Goal: Task Accomplishment & Management: Manage account settings

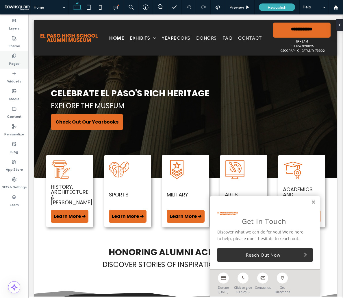
click at [21, 60] on div "Pages" at bounding box center [14, 60] width 28 height 18
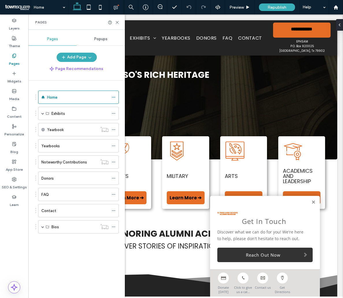
scroll to position [29, 0]
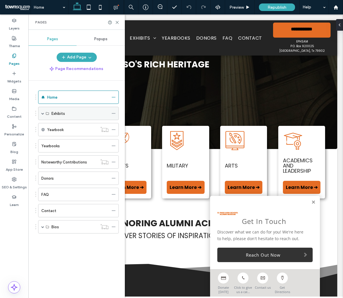
click at [43, 114] on span at bounding box center [42, 113] width 3 height 3
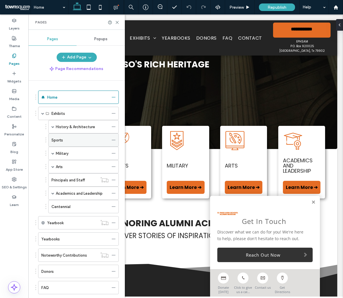
click at [113, 141] on icon at bounding box center [114, 140] width 4 height 4
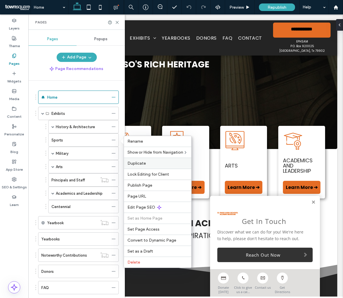
click at [134, 165] on span "Duplicate" at bounding box center [137, 163] width 19 height 5
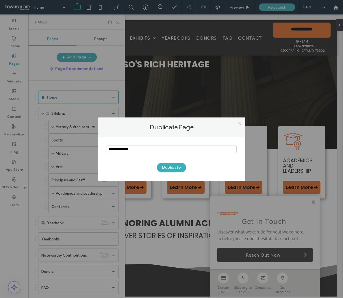
click at [130, 151] on input "notEmpty" at bounding box center [172, 150] width 130 height 8
type input "**********"
click at [144, 160] on div "Duplicate" at bounding box center [172, 164] width 130 height 15
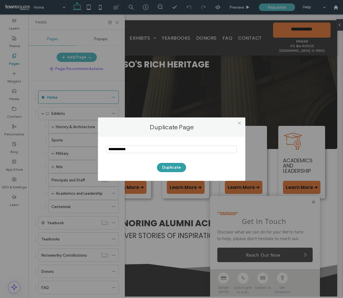
click at [170, 166] on button "Duplicate" at bounding box center [171, 167] width 29 height 9
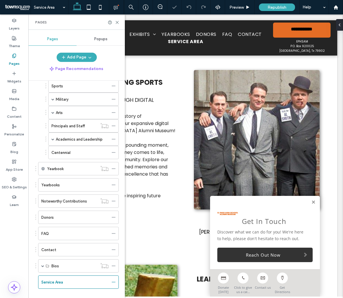
scroll to position [62, 0]
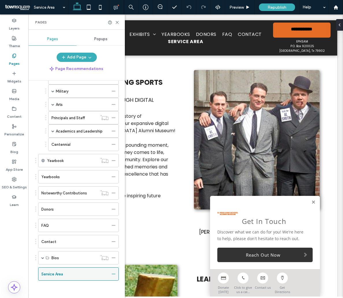
click at [113, 275] on icon at bounding box center [114, 274] width 4 height 4
click at [102, 282] on div "Home Exhibits History & Architecture Robert Randolph Jones Stadium Anne Kelly H…" at bounding box center [75, 156] width 88 height 262
click at [115, 273] on icon at bounding box center [114, 274] width 4 height 4
click at [104, 284] on div "Home Exhibits History & Architecture Robert Randolph Jones Stadium Anne Kelly H…" at bounding box center [75, 156] width 88 height 262
click at [111, 275] on div "Service Area" at bounding box center [78, 273] width 81 height 13
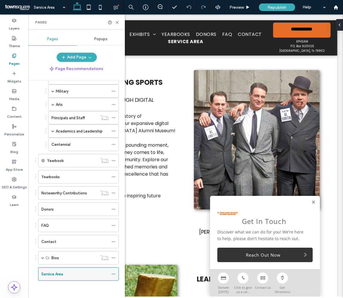
click at [112, 273] on icon at bounding box center [114, 274] width 4 height 4
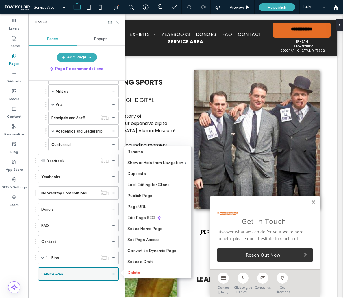
click at [96, 276] on div "Service Area" at bounding box center [74, 274] width 67 height 6
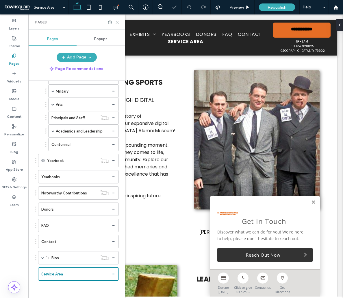
click at [117, 21] on icon at bounding box center [117, 22] width 4 height 4
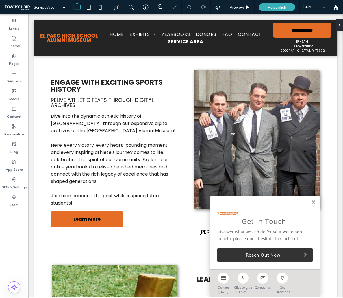
scroll to position [0, 0]
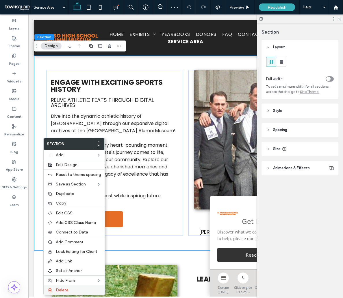
click at [63, 291] on span "Delete" at bounding box center [62, 290] width 13 height 5
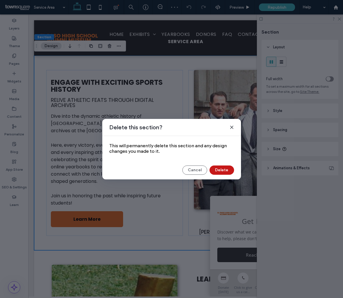
click at [222, 172] on button "Delete" at bounding box center [222, 169] width 25 height 9
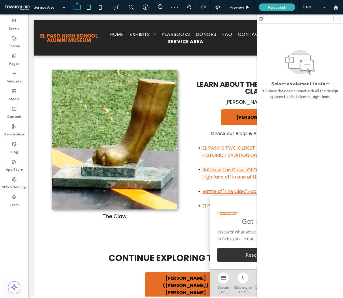
click at [341, 19] on icon at bounding box center [340, 19] width 4 height 4
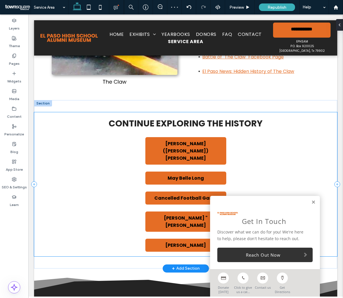
scroll to position [145, 0]
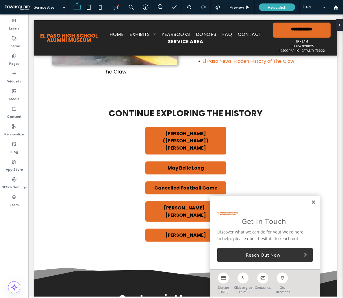
click at [312, 201] on link at bounding box center [314, 202] width 4 height 5
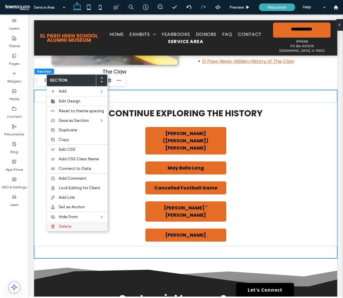
click at [64, 227] on span "Delete" at bounding box center [65, 226] width 13 height 5
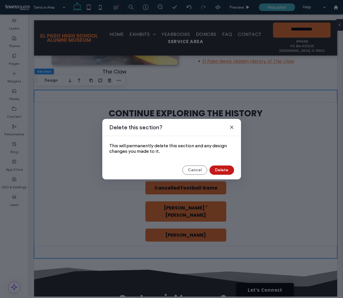
click at [226, 172] on button "Delete" at bounding box center [222, 169] width 25 height 9
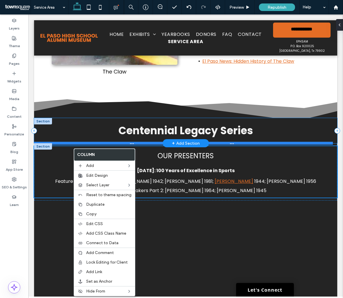
click at [147, 145] on div at bounding box center [183, 143] width 299 height 3
type input "**"
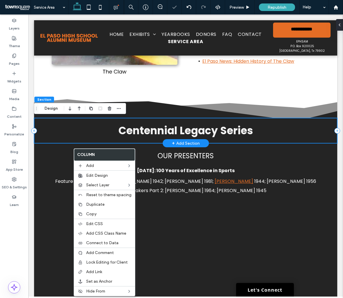
click at [38, 129] on div "Centennial Legacy Series ﻿" at bounding box center [185, 130] width 303 height 25
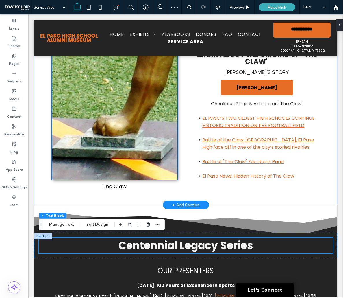
scroll to position [29, 0]
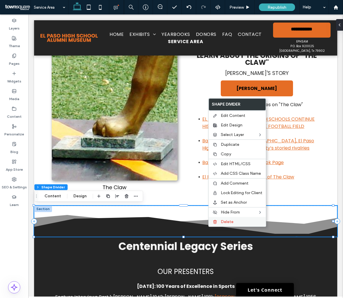
click at [227, 221] on span "Delete" at bounding box center [227, 221] width 13 height 5
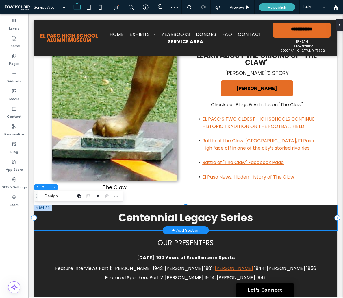
click at [74, 209] on div "Centennial Legacy Series ﻿" at bounding box center [185, 217] width 303 height 25
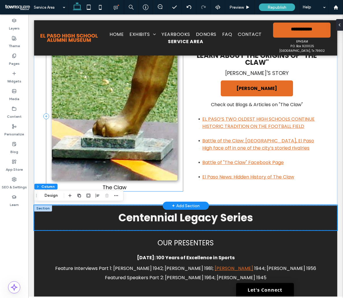
click at [45, 182] on div "The Claw Learn about the Origins of "the claw" Judy's Story Judy Haddad Check o…" at bounding box center [185, 116] width 303 height 179
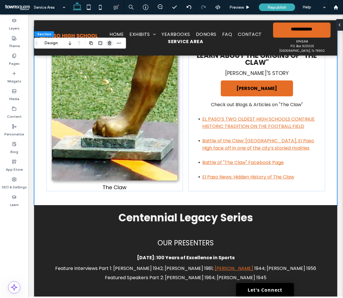
click at [111, 43] on icon "button" at bounding box center [109, 43] width 5 height 5
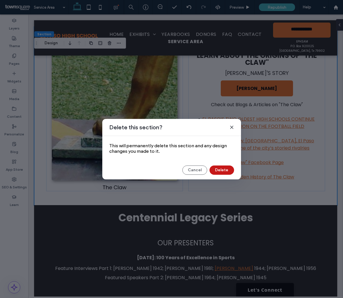
click at [219, 171] on button "Delete" at bounding box center [222, 169] width 25 height 9
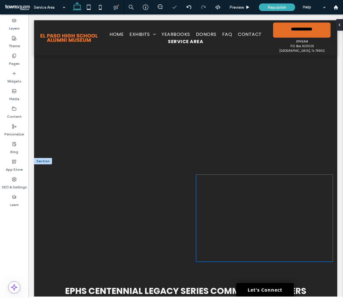
scroll to position [116, 0]
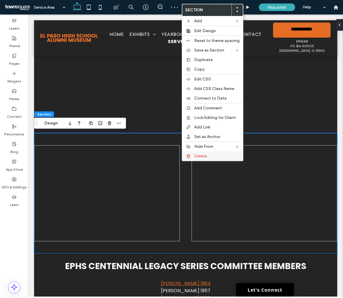
click at [195, 155] on span "Delete" at bounding box center [200, 156] width 13 height 5
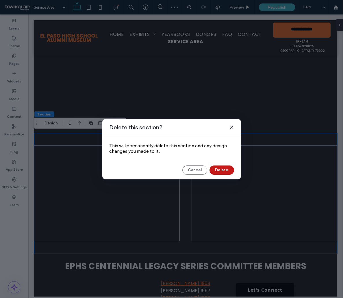
click at [222, 170] on button "Delete" at bounding box center [222, 169] width 25 height 9
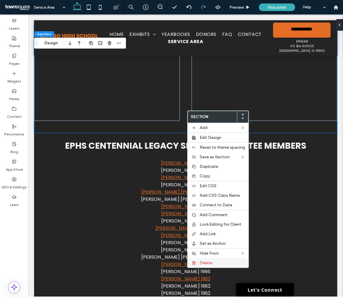
click at [217, 265] on label "Delete" at bounding box center [222, 262] width 45 height 5
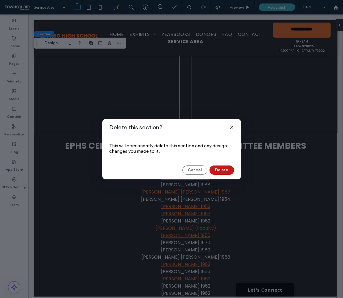
click at [219, 170] on button "Delete" at bounding box center [222, 169] width 25 height 9
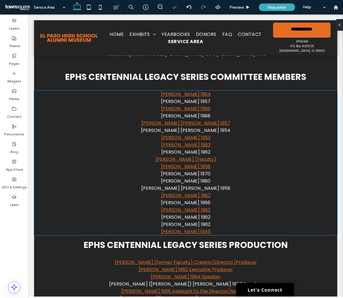
scroll to position [0, 0]
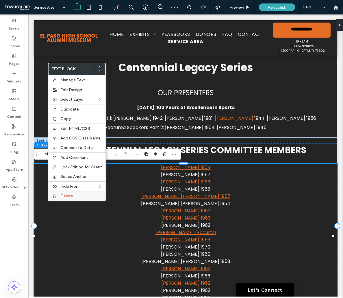
click at [65, 196] on span "Delete" at bounding box center [66, 196] width 13 height 5
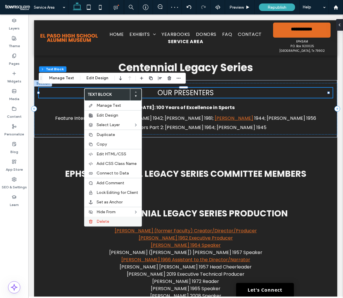
click at [106, 219] on span "Delete" at bounding box center [103, 221] width 13 height 5
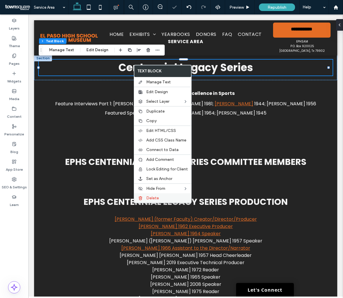
click at [144, 195] on div "Delete" at bounding box center [162, 198] width 57 height 10
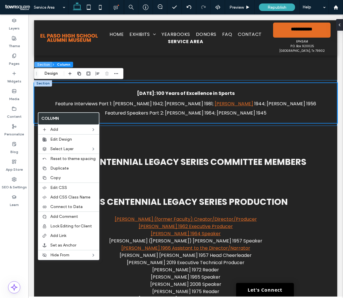
click at [44, 64] on button "Section" at bounding box center [43, 65] width 18 height 6
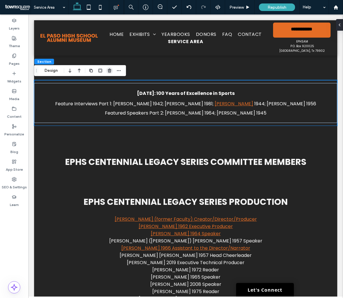
click at [110, 68] on icon "button" at bounding box center [109, 70] width 5 height 5
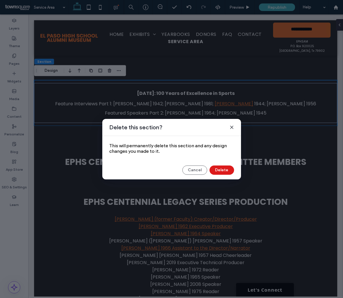
click at [223, 165] on div "Delete this section? This will permanently delete this section and any design c…" at bounding box center [171, 149] width 139 height 60
click at [221, 169] on button "Delete" at bounding box center [222, 169] width 25 height 9
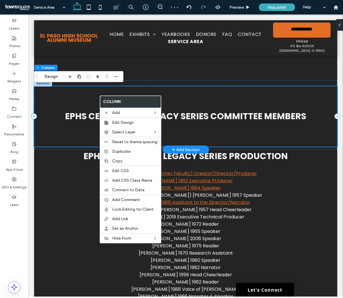
click at [53, 134] on div "EPHS Centennial Legacy Series Committee Members" at bounding box center [185, 116] width 303 height 60
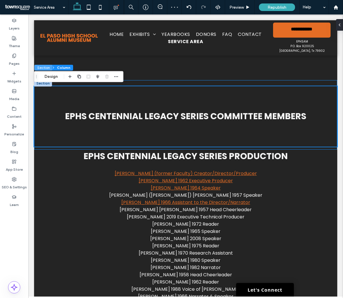
click at [44, 67] on button "Section" at bounding box center [43, 68] width 18 height 6
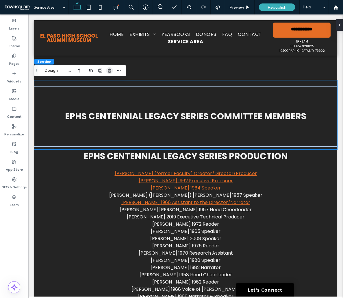
click at [110, 72] on icon "button" at bounding box center [109, 70] width 5 height 5
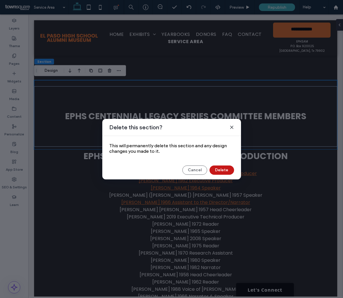
click at [219, 168] on button "Delete" at bounding box center [222, 169] width 25 height 9
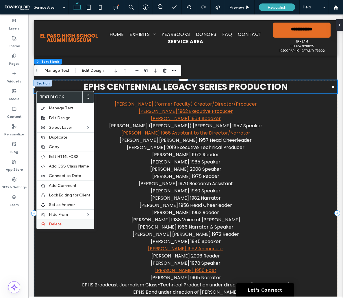
click at [66, 228] on div "Delete" at bounding box center [65, 224] width 57 height 10
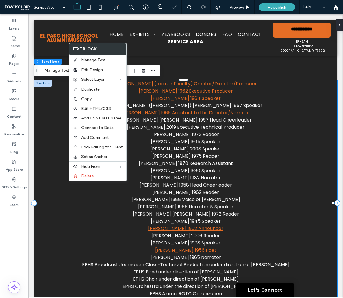
click at [86, 181] on p "Lisa McNeil 1982 Narrator" at bounding box center [185, 177] width 303 height 7
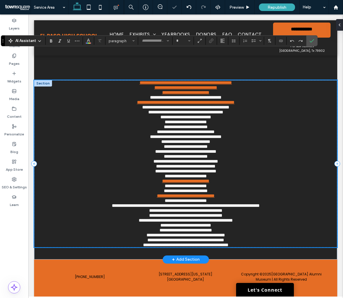
type input "*******"
type input "**"
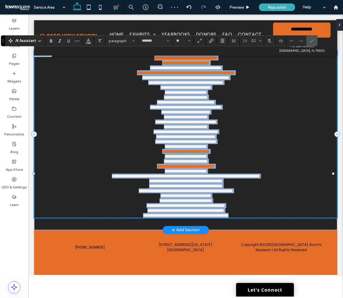
drag, startPoint x: 114, startPoint y: 193, endPoint x: 64, endPoint y: 179, distance: 52.5
click at [64, 139] on p "**********" at bounding box center [185, 136] width 303 height 5
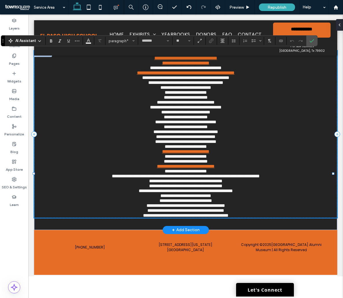
drag, startPoint x: 49, startPoint y: 159, endPoint x: 46, endPoint y: 106, distance: 53.1
click at [46, 90] on p "**********" at bounding box center [185, 87] width 303 height 5
click at [312, 41] on icon "Confirm" at bounding box center [312, 40] width 5 height 5
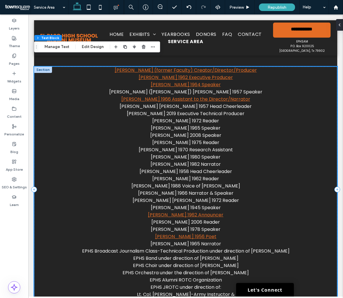
scroll to position [0, 0]
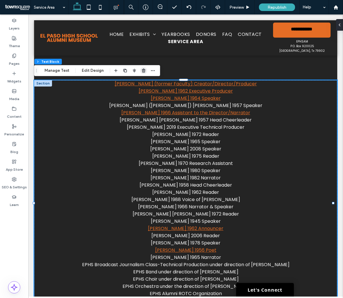
click at [144, 71] on use "button" at bounding box center [143, 71] width 3 height 4
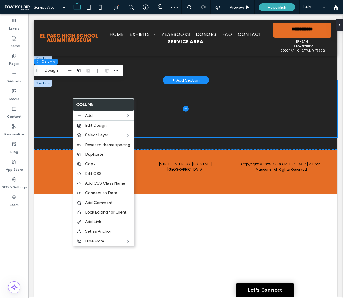
click at [183, 78] on div "+ Add Section" at bounding box center [186, 80] width 28 height 6
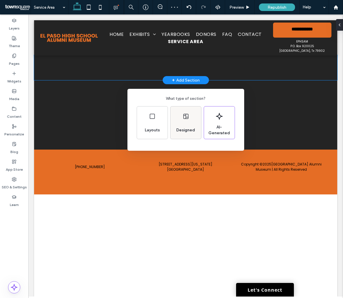
click at [187, 118] on icon at bounding box center [186, 116] width 7 height 7
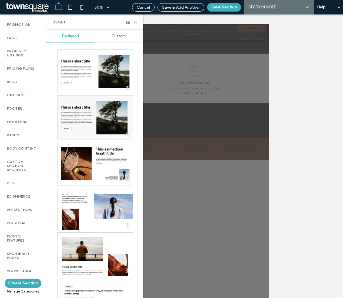
scroll to position [345, 0]
click at [20, 252] on label "SEO Impact Pages" at bounding box center [23, 256] width 32 height 8
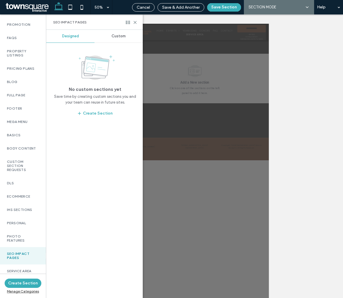
click at [113, 41] on div "Custom" at bounding box center [119, 36] width 48 height 13
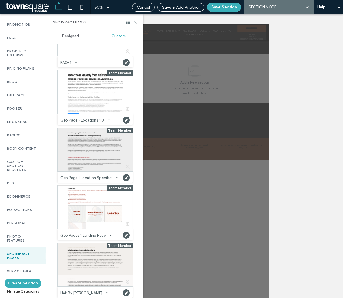
scroll to position [98, 0]
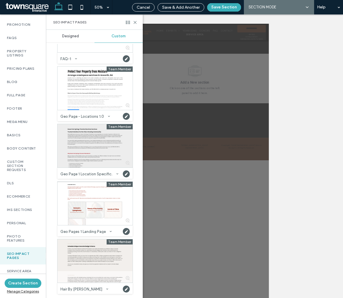
click at [82, 152] on div at bounding box center [95, 145] width 75 height 43
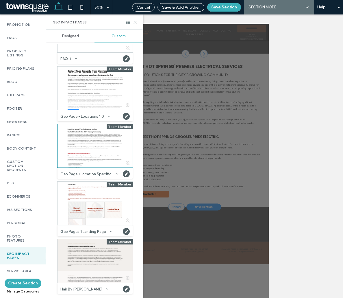
click at [136, 21] on icon at bounding box center [135, 22] width 4 height 4
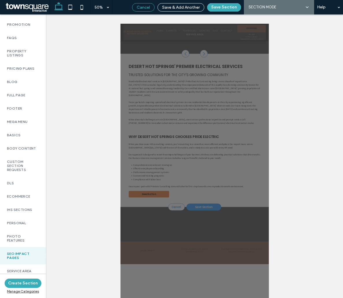
click at [145, 7] on span "Cancel" at bounding box center [143, 7] width 13 height 5
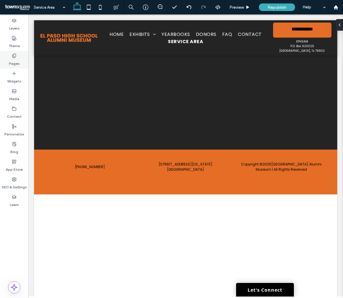
click at [19, 64] on div "Pages" at bounding box center [14, 60] width 28 height 18
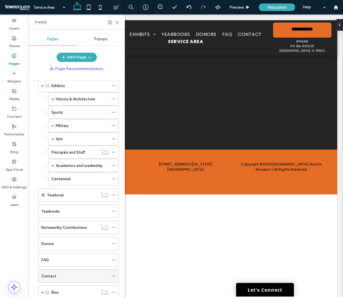
scroll to position [62, 0]
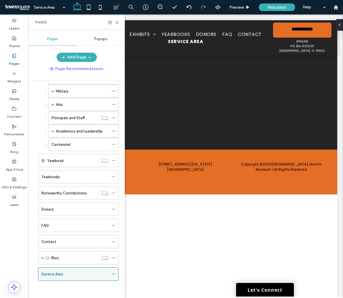
click at [115, 276] on span at bounding box center [114, 274] width 4 height 9
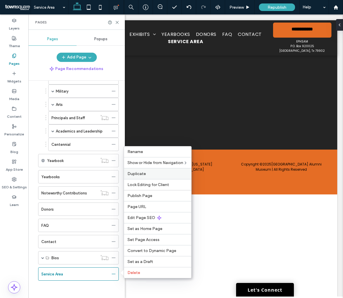
click at [135, 171] on span "Duplicate" at bounding box center [137, 173] width 19 height 5
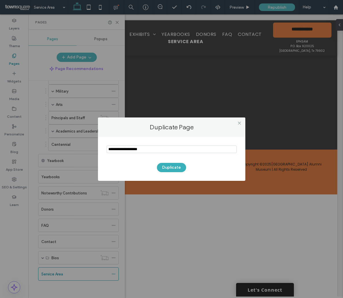
click at [134, 153] on input "notEmpty" at bounding box center [172, 150] width 130 height 8
type input "**********"
click at [134, 172] on div "Duplicate" at bounding box center [172, 164] width 130 height 15
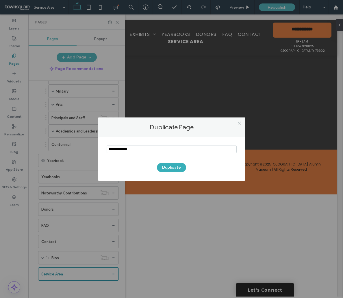
click at [168, 173] on div "Duplicate" at bounding box center [172, 159] width 148 height 44
click at [168, 170] on button "Duplicate" at bounding box center [171, 167] width 29 height 9
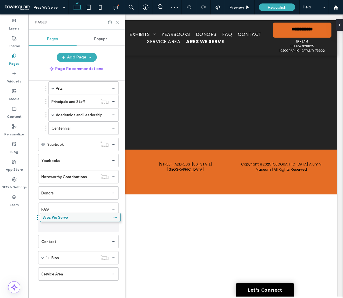
drag, startPoint x: 69, startPoint y: 271, endPoint x: 71, endPoint y: 216, distance: 54.7
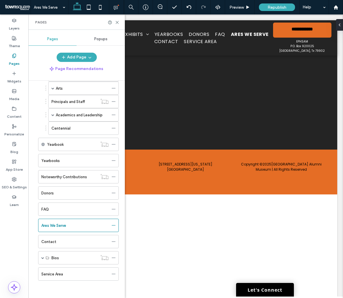
click at [31, 211] on div "Home Exhibits History & Architecture Robert Randolph Jones Stadium Anne Kelly H…" at bounding box center [76, 188] width 97 height 214
click at [119, 23] on icon at bounding box center [117, 22] width 4 height 4
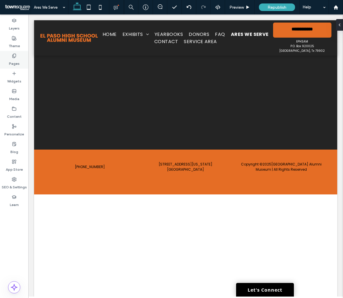
click at [15, 63] on label "Pages" at bounding box center [14, 62] width 11 height 8
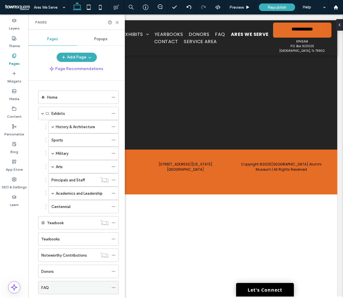
click at [63, 292] on div "FAQ" at bounding box center [74, 287] width 67 height 13
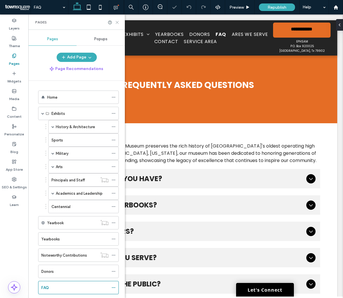
click at [117, 22] on use at bounding box center [117, 22] width 3 height 3
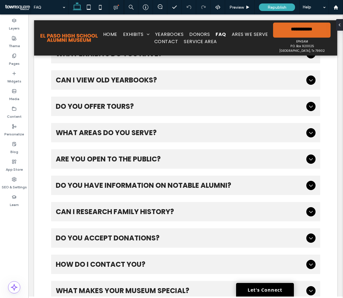
scroll to position [116, 0]
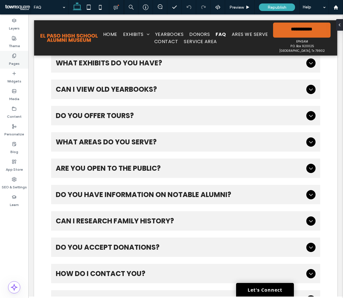
click at [19, 55] on div "Pages" at bounding box center [14, 60] width 28 height 18
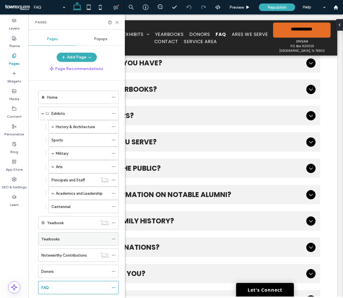
scroll to position [78, 0]
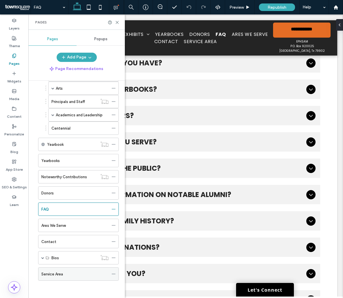
click at [60, 280] on div "Service Area" at bounding box center [74, 274] width 67 height 13
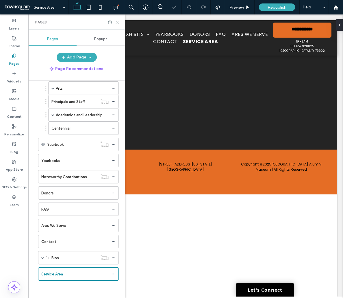
click at [118, 23] on icon at bounding box center [117, 22] width 4 height 4
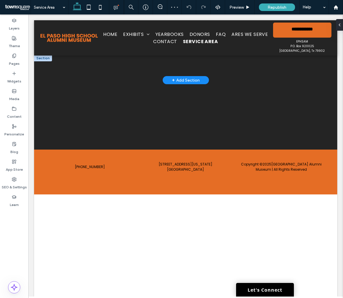
click at [186, 78] on div "+ Add Section" at bounding box center [186, 80] width 28 height 6
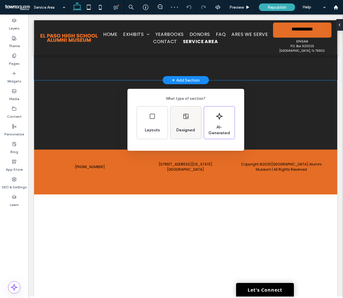
click at [181, 130] on span "Designed" at bounding box center [185, 130] width 23 height 6
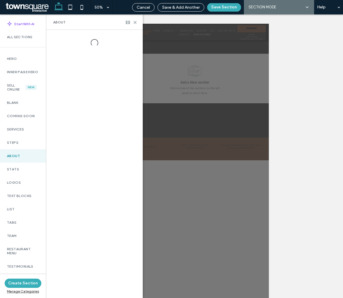
scroll to position [345, 0]
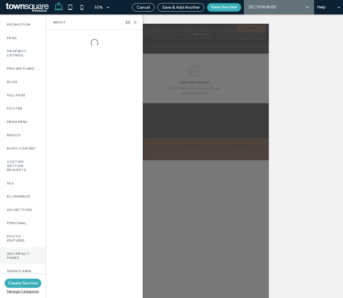
click at [23, 247] on div "SEO Impact Pages" at bounding box center [23, 255] width 46 height 17
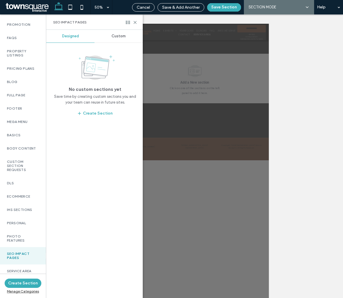
click at [118, 36] on span "Custom" at bounding box center [119, 36] width 14 height 5
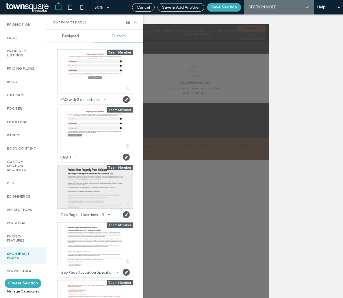
scroll to position [98, 0]
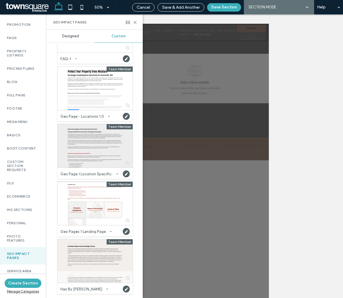
click at [102, 150] on div at bounding box center [95, 145] width 75 height 43
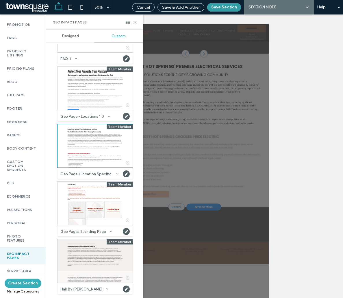
click at [222, 9] on button "Save Section" at bounding box center [224, 7] width 34 height 8
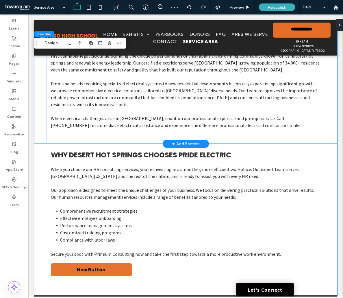
scroll to position [0, 0]
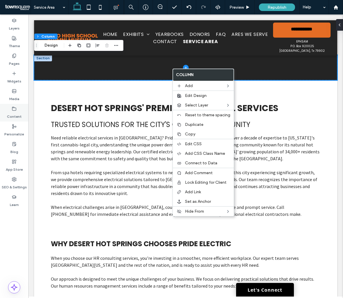
click at [18, 114] on label "Content" at bounding box center [14, 115] width 15 height 8
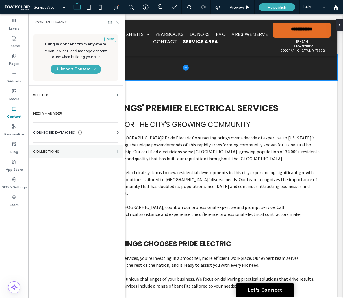
click at [69, 156] on section "Collections" at bounding box center [75, 151] width 95 height 13
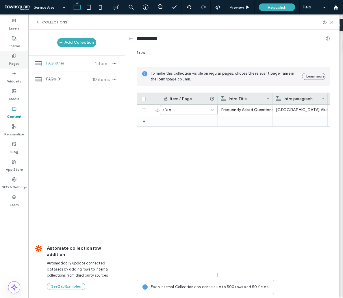
click at [16, 54] on icon at bounding box center [14, 56] width 5 height 5
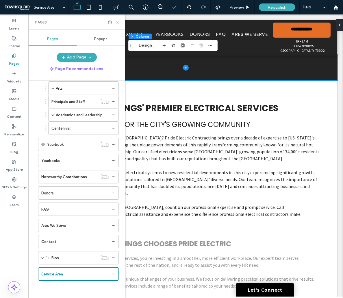
click at [119, 23] on use at bounding box center [117, 22] width 3 height 3
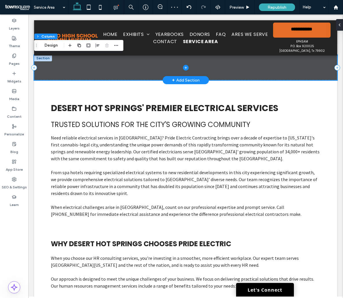
click at [118, 77] on span at bounding box center [185, 67] width 303 height 25
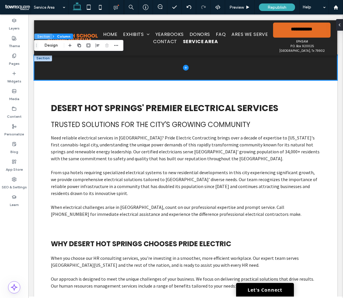
click at [47, 36] on button "Section" at bounding box center [43, 37] width 18 height 6
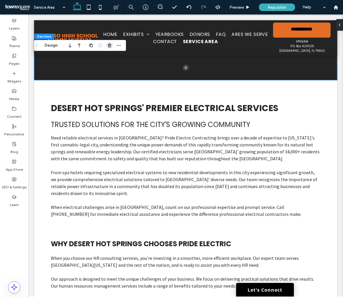
click at [108, 46] on icon "button" at bounding box center [109, 45] width 5 height 5
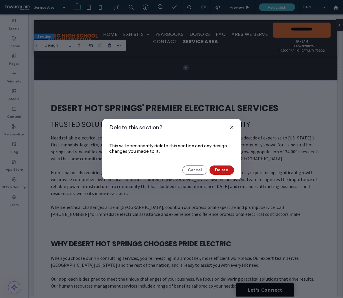
click at [220, 171] on button "Delete" at bounding box center [222, 169] width 25 height 9
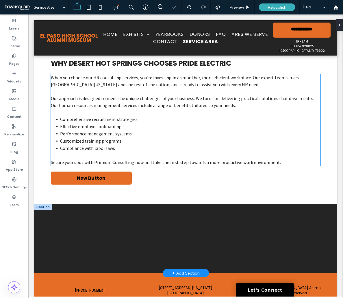
scroll to position [178, 0]
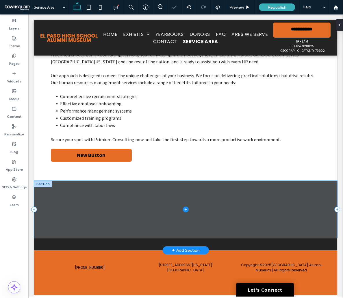
click at [50, 220] on span at bounding box center [185, 209] width 303 height 57
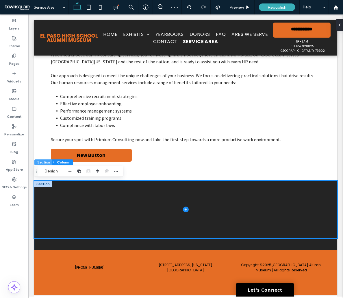
click at [44, 161] on button "Section" at bounding box center [43, 162] width 18 height 6
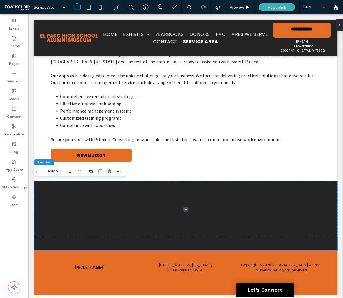
click at [110, 171] on icon "button" at bounding box center [109, 171] width 5 height 5
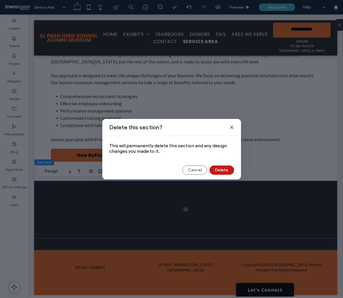
click at [225, 168] on button "Delete" at bounding box center [222, 169] width 25 height 9
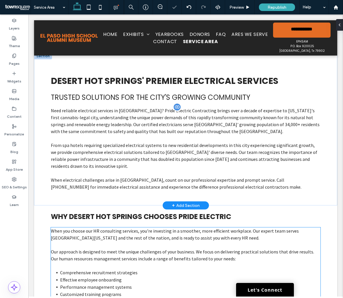
scroll to position [0, 0]
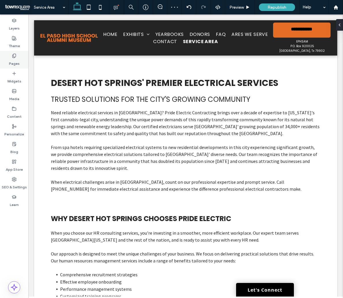
click at [13, 61] on label "Pages" at bounding box center [14, 62] width 11 height 8
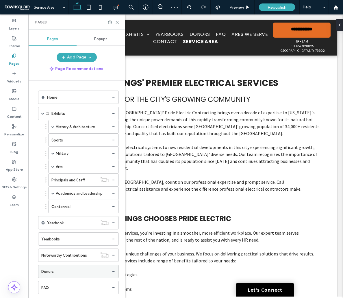
scroll to position [78, 0]
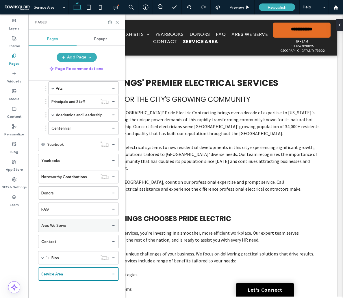
click at [64, 224] on label "Ares We Serve" at bounding box center [53, 225] width 25 height 10
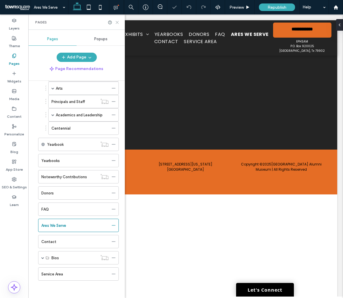
click at [117, 23] on icon at bounding box center [117, 22] width 4 height 4
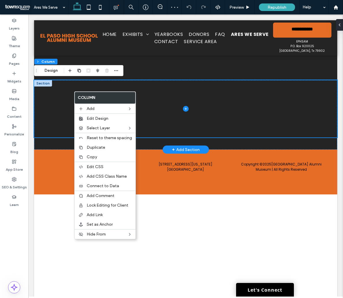
click at [44, 83] on div at bounding box center [43, 83] width 18 height 6
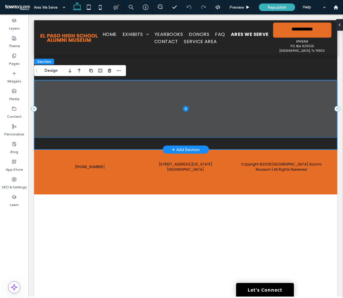
click at [64, 121] on span at bounding box center [185, 108] width 303 height 57
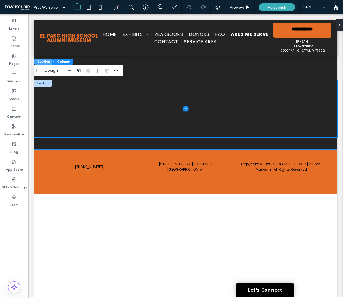
click at [45, 62] on button "Section" at bounding box center [43, 62] width 18 height 6
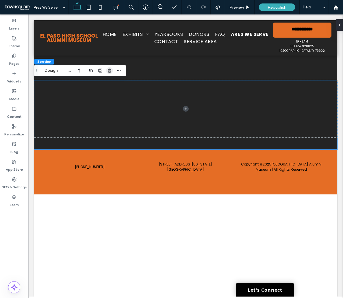
click at [109, 71] on use "button" at bounding box center [109, 71] width 3 height 4
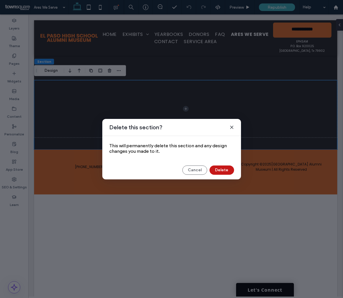
click at [223, 168] on button "Delete" at bounding box center [222, 169] width 25 height 9
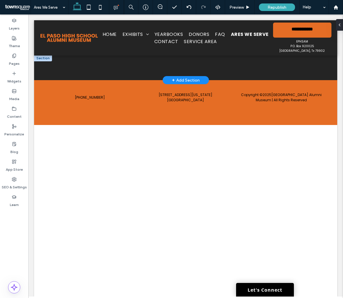
click at [175, 80] on span "+" at bounding box center [173, 80] width 3 height 6
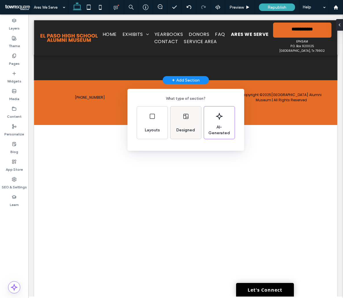
click at [194, 135] on div "Designed" at bounding box center [185, 130] width 23 height 13
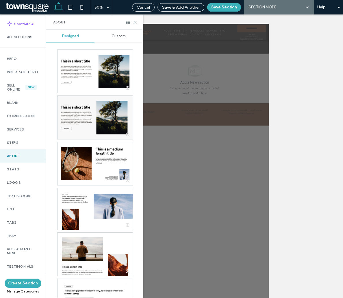
scroll to position [345, 0]
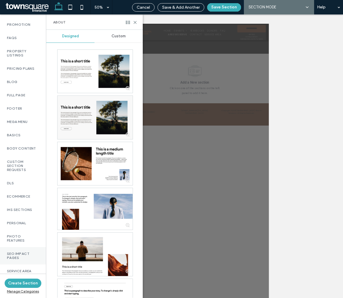
click at [15, 252] on label "SEO Impact Pages" at bounding box center [23, 256] width 32 height 8
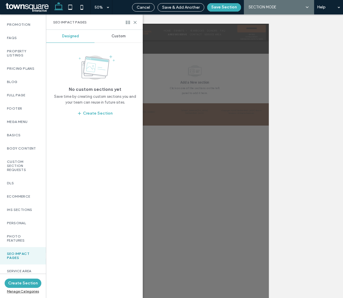
click at [125, 41] on div "Custom" at bounding box center [119, 36] width 48 height 13
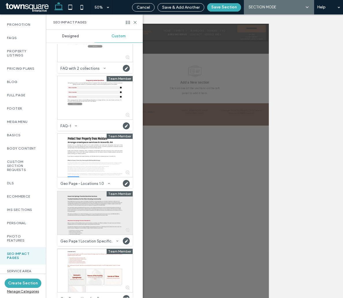
scroll to position [98, 0]
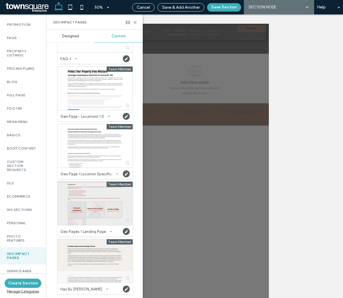
click at [96, 206] on div at bounding box center [95, 203] width 75 height 43
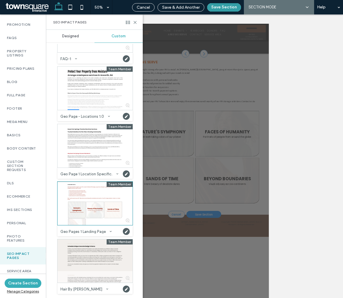
click at [224, 5] on button "Save Section" at bounding box center [224, 7] width 34 height 8
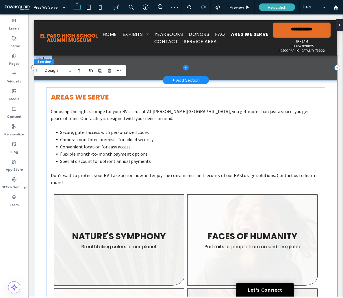
click at [147, 73] on span at bounding box center [185, 67] width 303 height 25
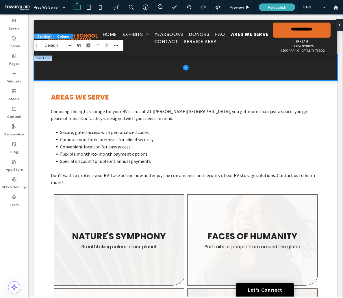
click at [40, 36] on button "Section" at bounding box center [43, 37] width 18 height 6
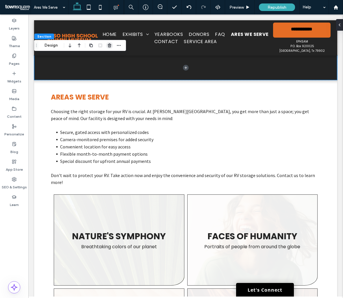
click at [109, 45] on use "button" at bounding box center [109, 45] width 3 height 4
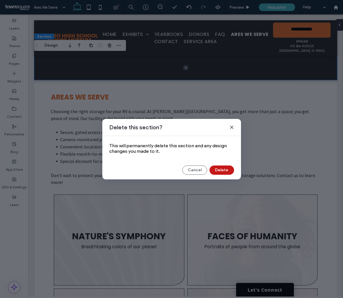
click at [216, 169] on button "Delete" at bounding box center [222, 169] width 25 height 9
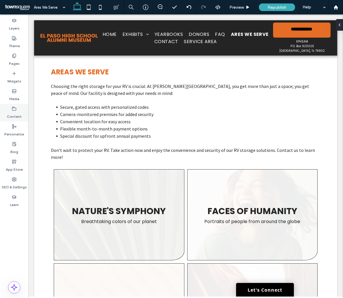
click at [15, 113] on label "Content" at bounding box center [14, 115] width 15 height 8
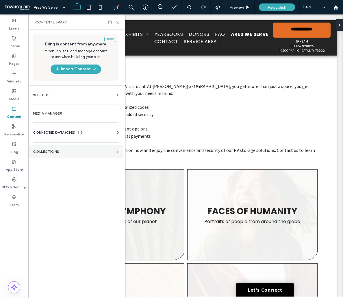
click at [48, 146] on section "Collections" at bounding box center [75, 151] width 95 height 13
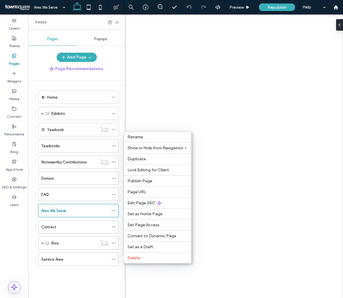
click at [141, 233] on div "Convert to Dynamic Page" at bounding box center [157, 235] width 67 height 11
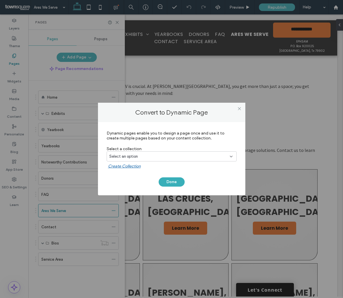
click at [160, 152] on div "Select an option" at bounding box center [172, 156] width 130 height 10
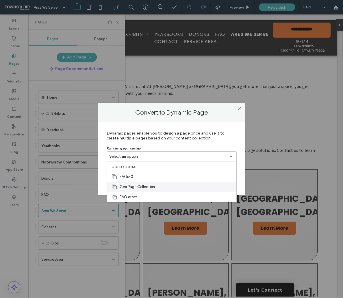
click at [159, 187] on div "Geo Page Collection" at bounding box center [172, 187] width 130 height 10
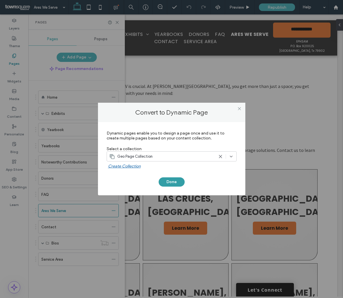
click at [168, 181] on button "Done" at bounding box center [172, 181] width 26 height 9
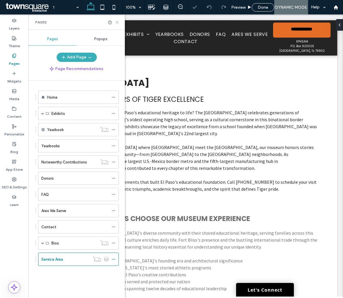
drag, startPoint x: 119, startPoint y: 22, endPoint x: 91, endPoint y: 8, distance: 31.6
click at [119, 22] on icon at bounding box center [117, 22] width 4 height 4
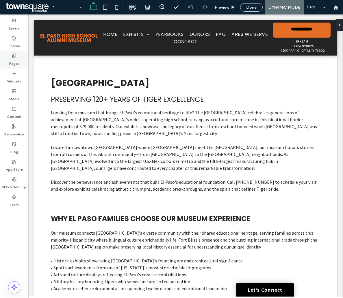
click at [11, 57] on div "Pages" at bounding box center [14, 60] width 28 height 18
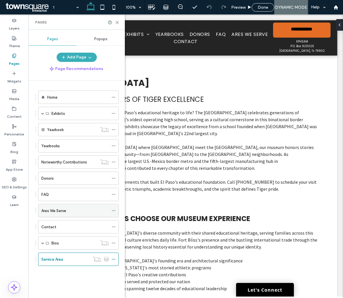
click at [49, 207] on label "Ares We Serve" at bounding box center [53, 211] width 25 height 10
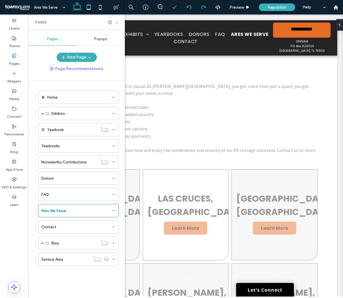
click at [118, 23] on icon at bounding box center [117, 22] width 4 height 4
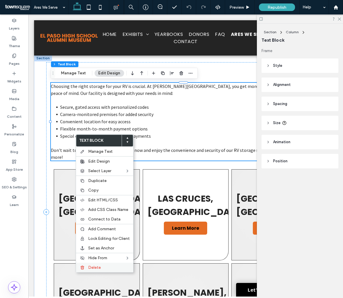
drag, startPoint x: 107, startPoint y: 265, endPoint x: 122, endPoint y: 238, distance: 31.4
click at [107, 265] on label "Delete" at bounding box center [109, 267] width 42 height 5
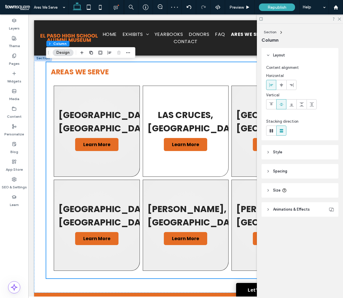
click at [339, 15] on div at bounding box center [300, 18] width 86 height 9
click at [339, 16] on div at bounding box center [300, 18] width 86 height 9
click at [339, 19] on icon at bounding box center [340, 19] width 4 height 4
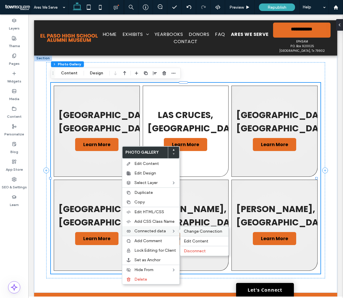
click at [201, 232] on span "Change Connection" at bounding box center [203, 231] width 38 height 5
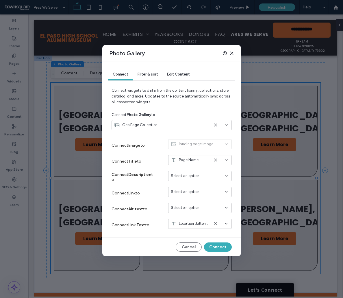
click at [193, 193] on span "Select an option" at bounding box center [185, 192] width 29 height 6
click at [196, 213] on span "Dynamic Page: Service Area" at bounding box center [204, 212] width 46 height 6
click at [218, 246] on button "Connect" at bounding box center [218, 246] width 28 height 9
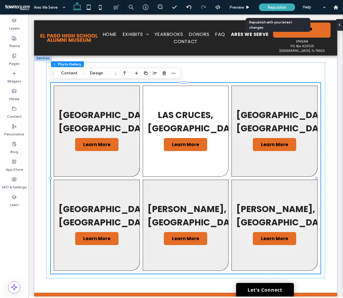
click at [270, 7] on span "Republish" at bounding box center [277, 7] width 19 height 5
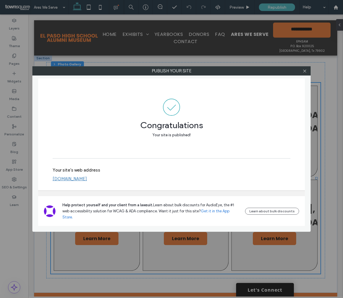
click at [308, 70] on div at bounding box center [305, 71] width 9 height 9
click at [304, 71] on icon at bounding box center [305, 71] width 4 height 4
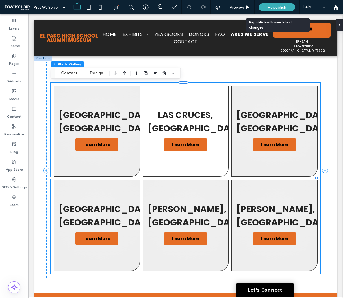
click at [286, 10] on div "Republish" at bounding box center [277, 7] width 36 height 8
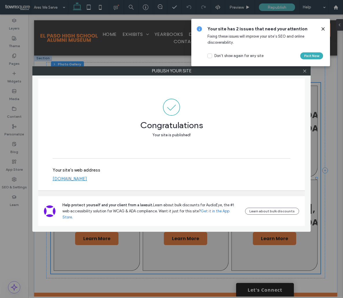
click at [325, 29] on icon at bounding box center [323, 29] width 5 height 5
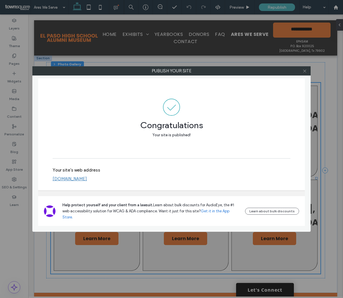
click at [303, 70] on icon at bounding box center [305, 71] width 4 height 4
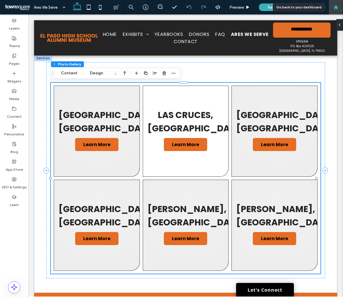
click at [335, 9] on use at bounding box center [336, 7] width 4 height 4
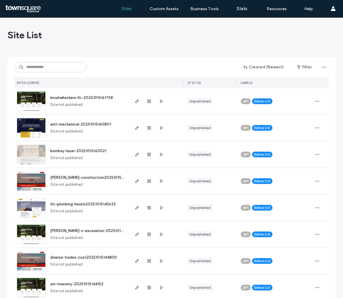
drag, startPoint x: 97, startPoint y: 65, endPoint x: 2, endPoint y: 36, distance: 100.3
click at [95, 64] on div "Created (Newest) Filter" at bounding box center [171, 67] width 315 height 11
click at [54, 65] on input at bounding box center [50, 67] width 72 height 10
paste input "**********"
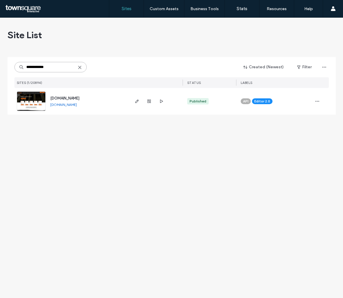
type input "**********"
click at [31, 97] on img at bounding box center [31, 111] width 28 height 39
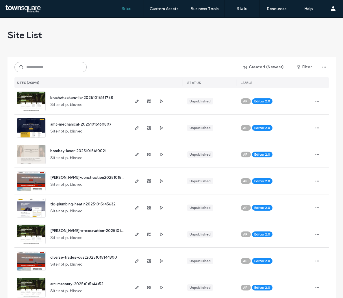
click at [30, 66] on input at bounding box center [50, 67] width 72 height 10
paste input "**********"
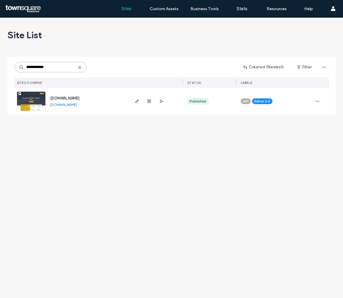
type input "**********"
click at [32, 99] on img at bounding box center [31, 111] width 28 height 39
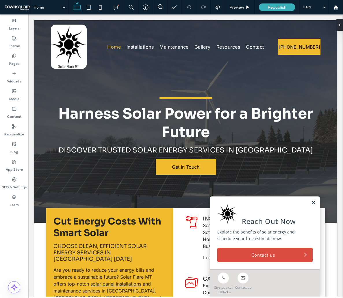
click at [312, 201] on link at bounding box center [314, 202] width 4 height 5
